Goal: Information Seeking & Learning: Learn about a topic

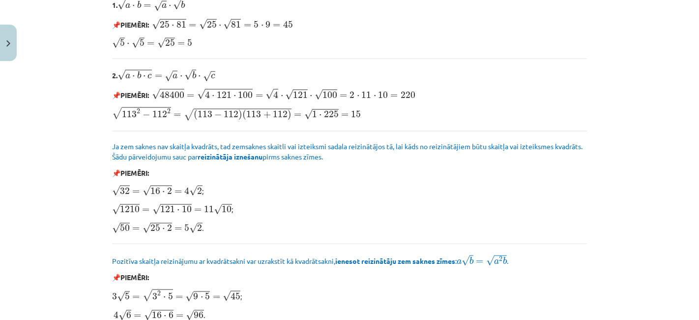
scroll to position [1222, 0]
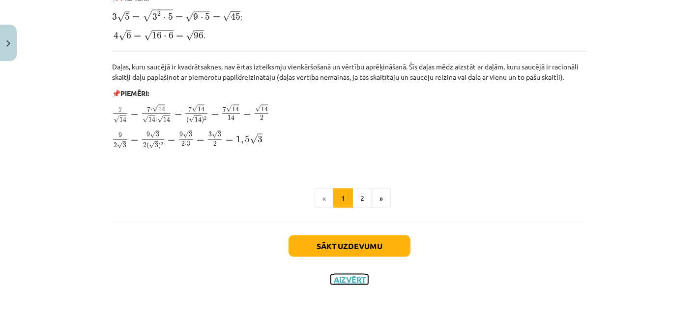
click at [340, 281] on button "Aizvērt" at bounding box center [349, 279] width 37 height 10
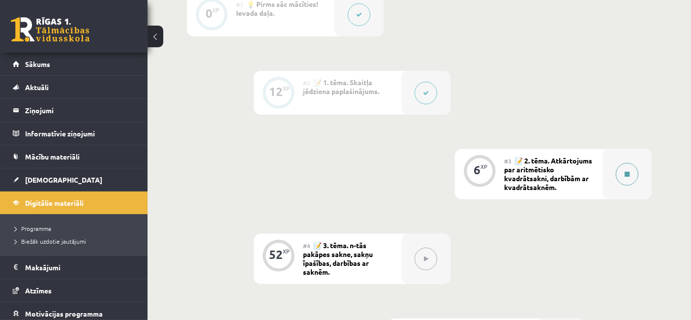
click at [369, 163] on button at bounding box center [627, 174] width 23 height 23
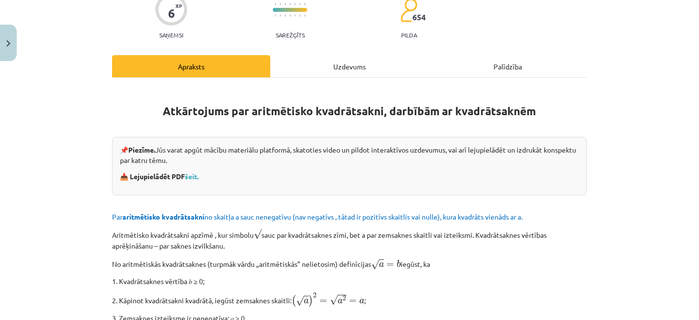
scroll to position [107, 0]
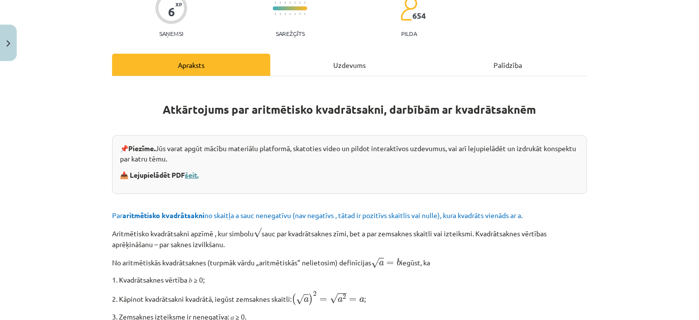
click at [186, 173] on link "šeit." at bounding box center [192, 174] width 14 height 9
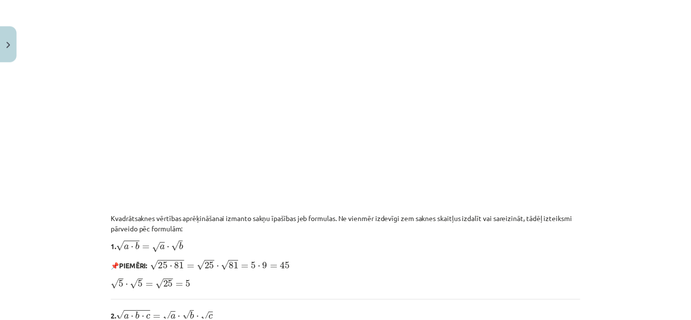
scroll to position [1222, 0]
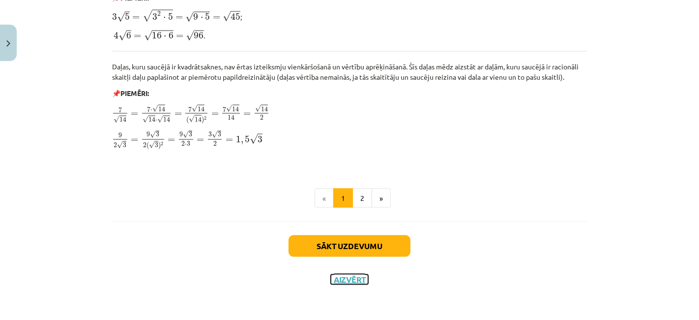
click at [335, 281] on button "Aizvērt" at bounding box center [349, 279] width 37 height 10
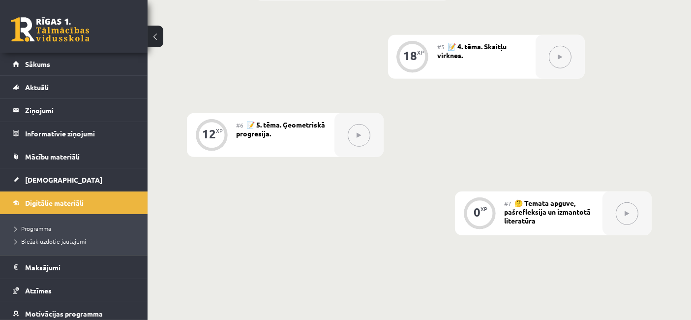
scroll to position [639, 0]
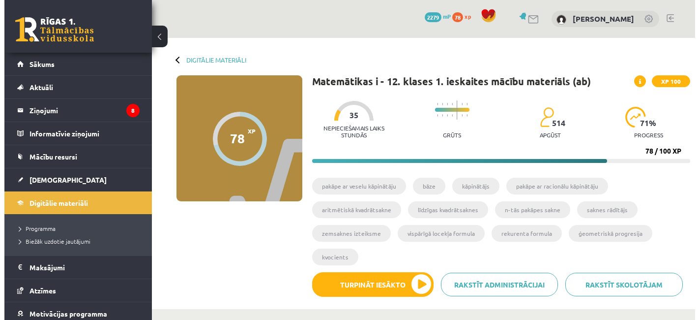
scroll to position [639, 0]
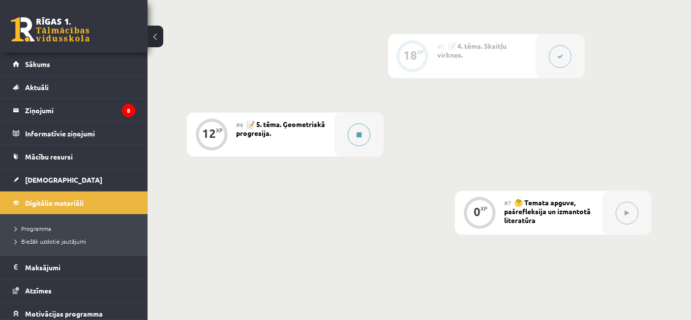
click at [359, 138] on button at bounding box center [359, 134] width 23 height 23
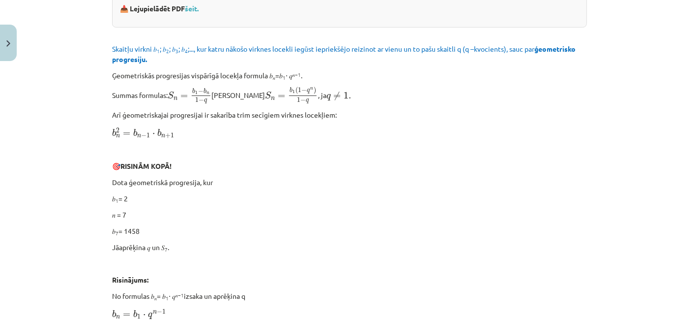
scroll to position [258, 0]
click at [191, 4] on link "šeit." at bounding box center [192, 7] width 14 height 9
